Goal: Check status: Check status

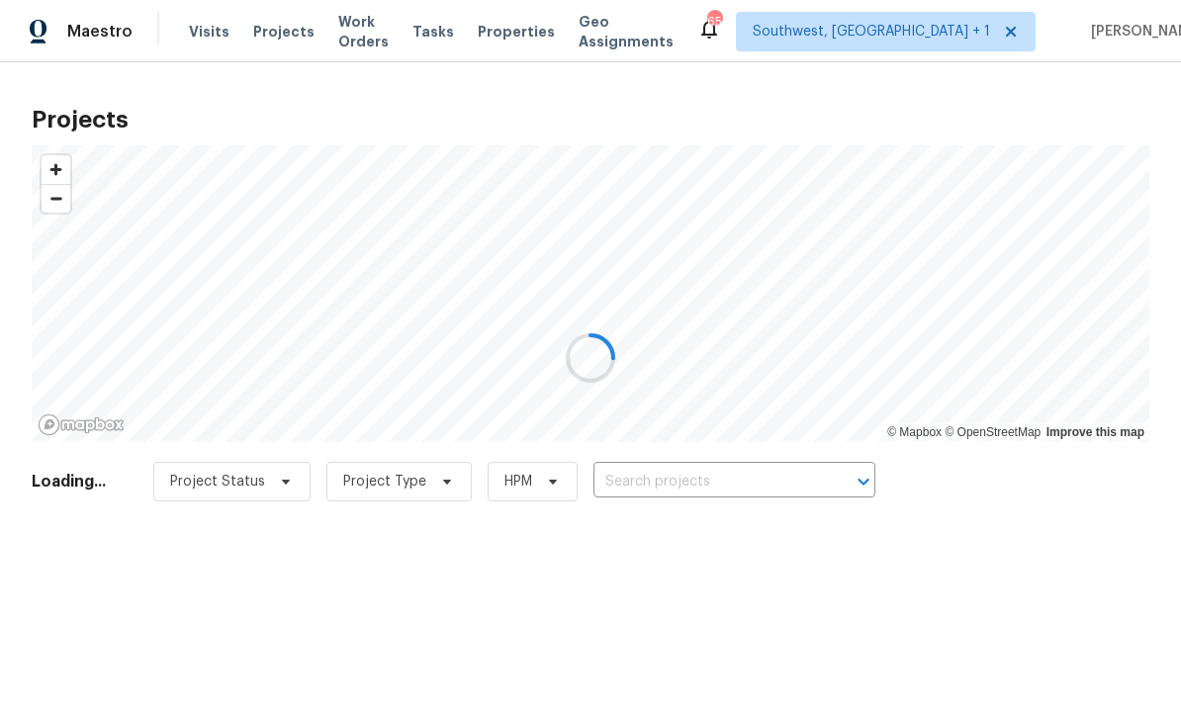
click at [675, 490] on div at bounding box center [590, 358] width 1181 height 716
click at [664, 494] on div at bounding box center [590, 358] width 1181 height 716
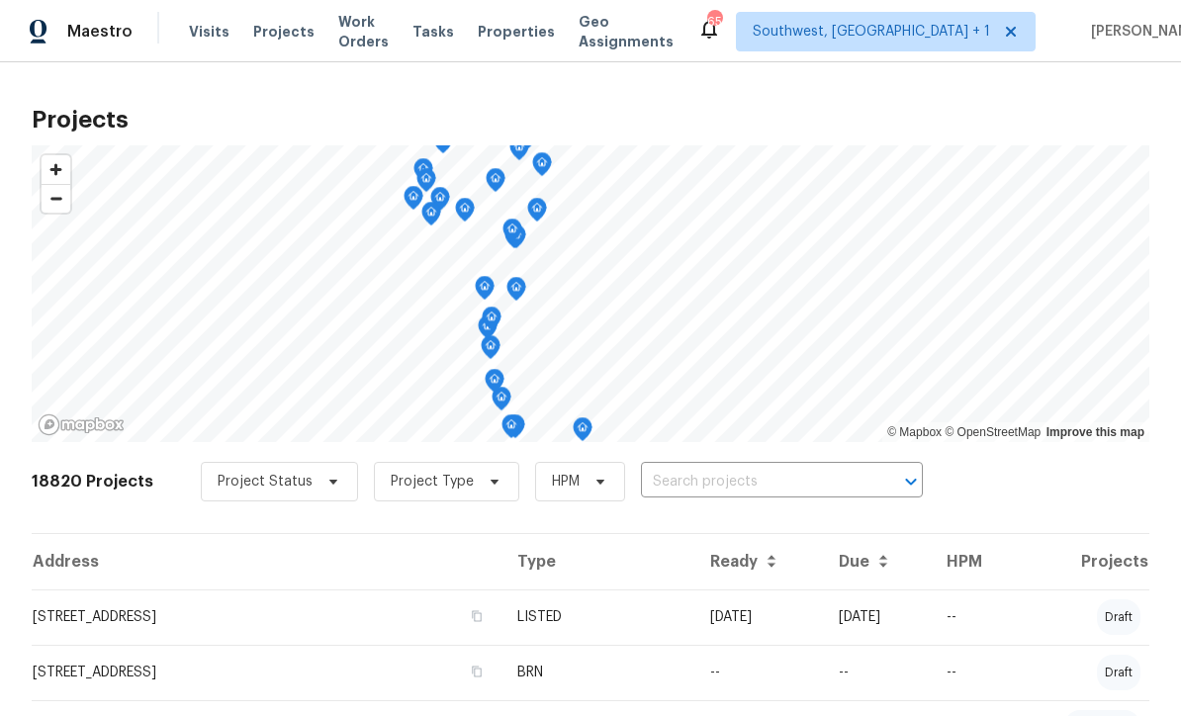
click at [687, 492] on input "text" at bounding box center [754, 482] width 226 height 31
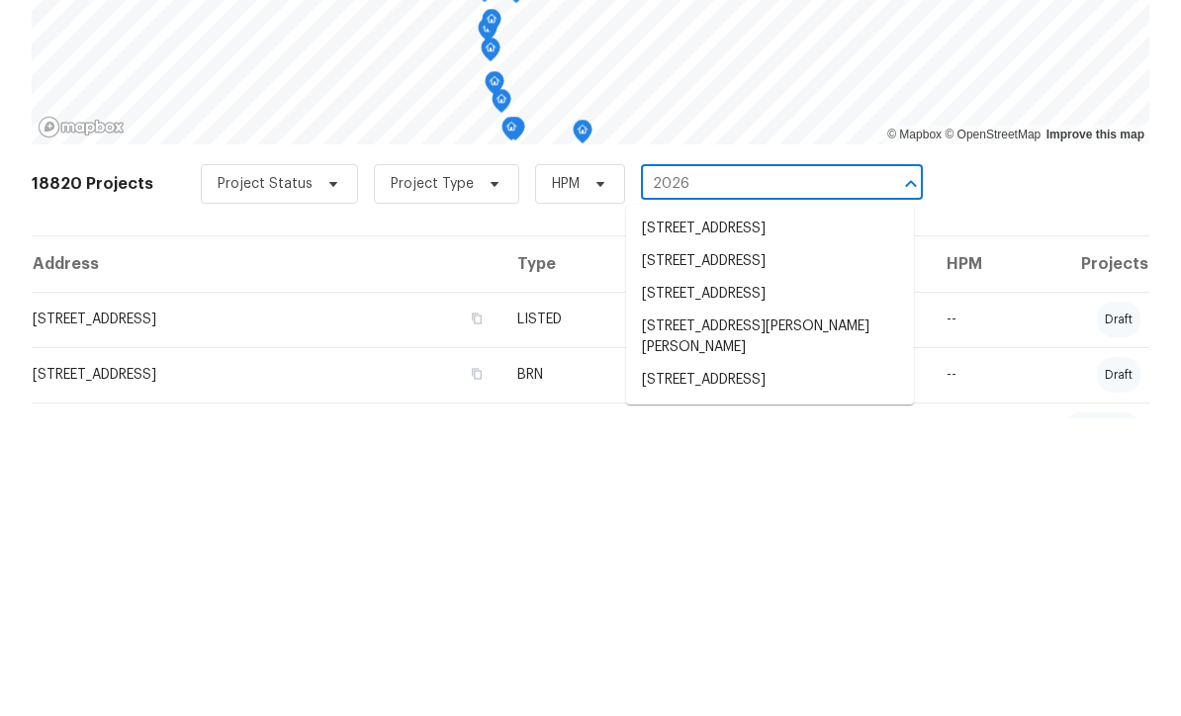
type input "2026 s"
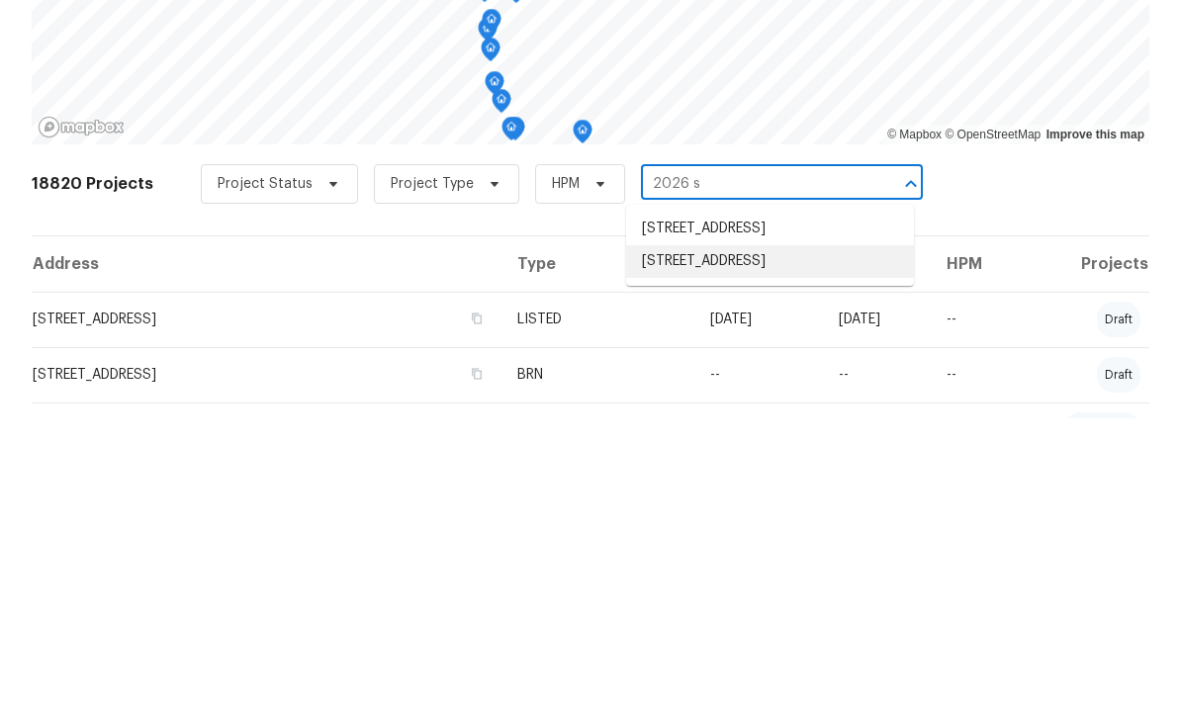
click at [793, 543] on li "[STREET_ADDRESS]" at bounding box center [770, 559] width 288 height 33
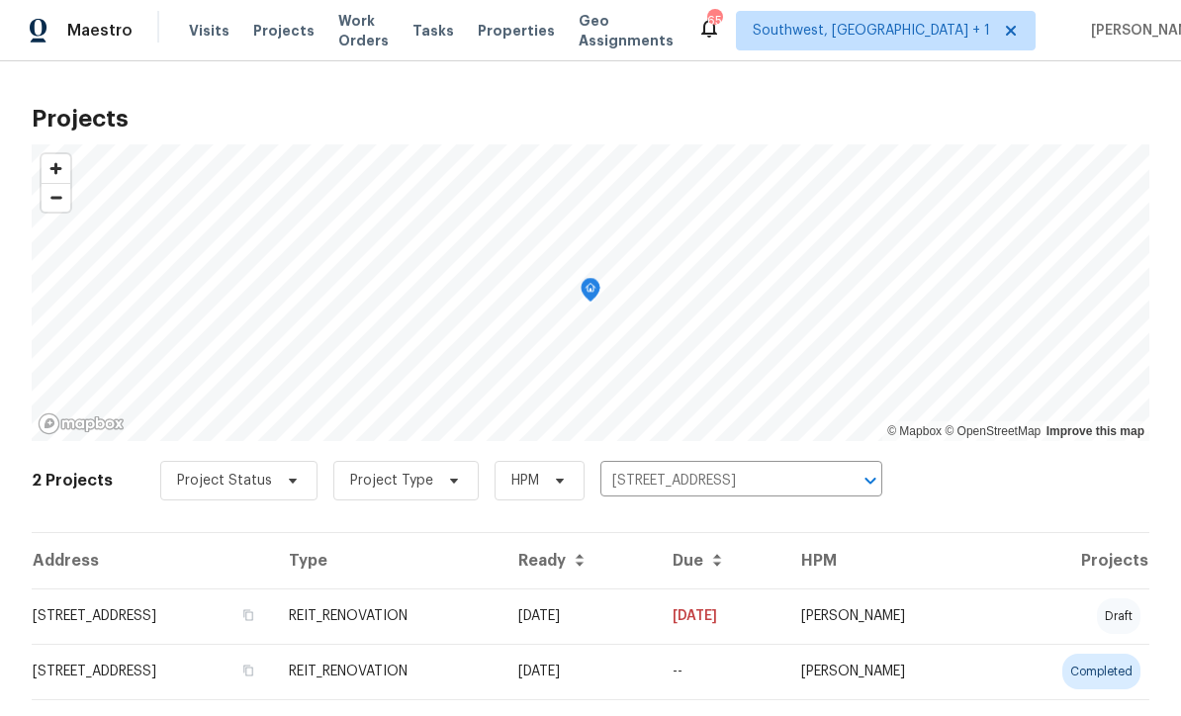
scroll to position [1, 0]
click at [642, 622] on td "[DATE]" at bounding box center [579, 616] width 154 height 55
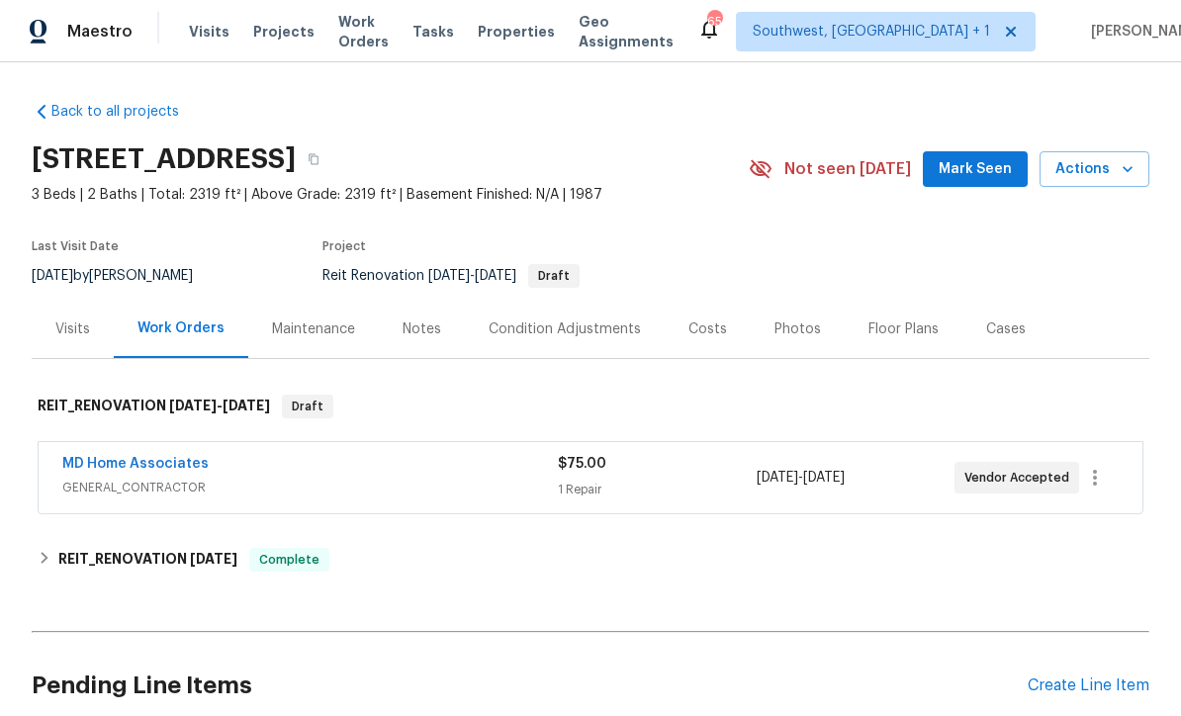
click at [176, 460] on link "MD Home Associates" at bounding box center [135, 464] width 146 height 14
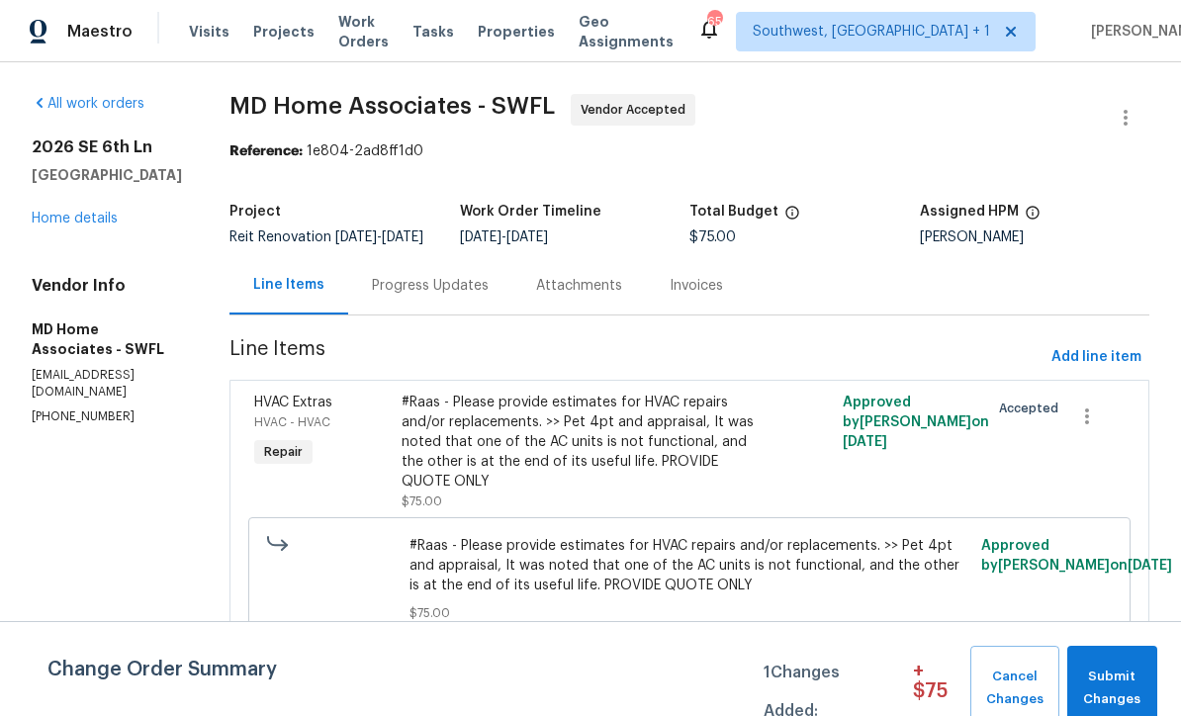
click at [486, 296] on div "Progress Updates" at bounding box center [430, 286] width 117 height 20
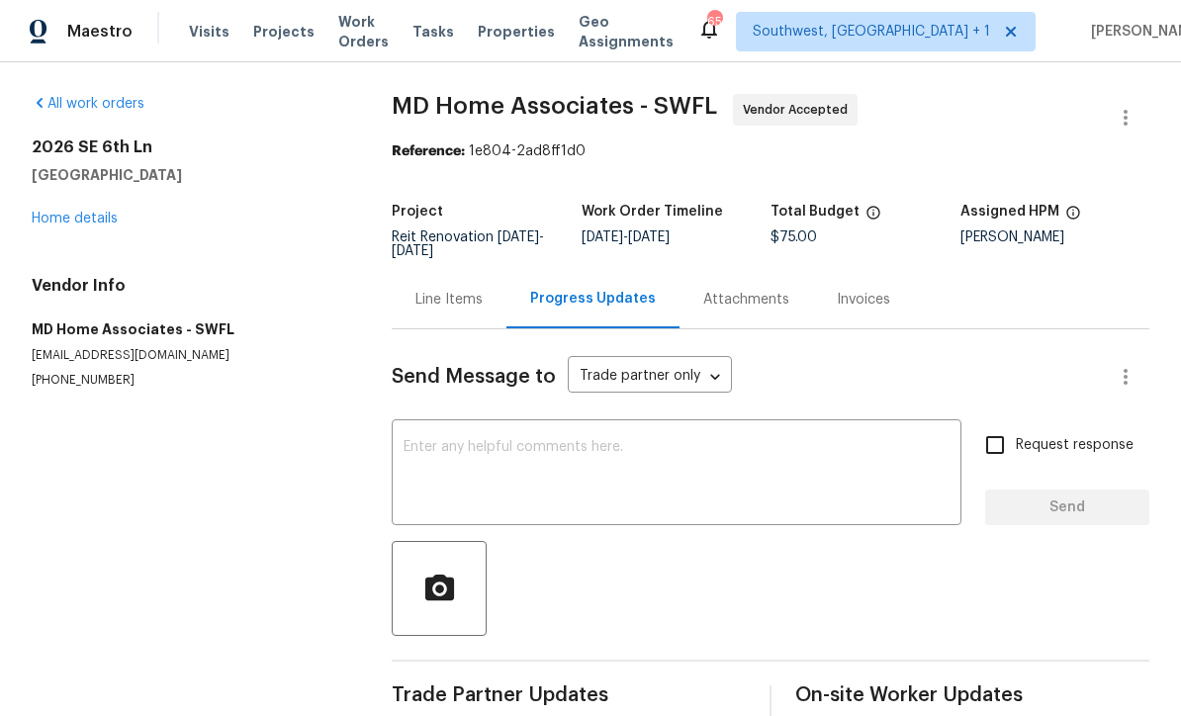
scroll to position [34, 0]
click at [986, 584] on div at bounding box center [770, 588] width 757 height 95
